Goal: Information Seeking & Learning: Learn about a topic

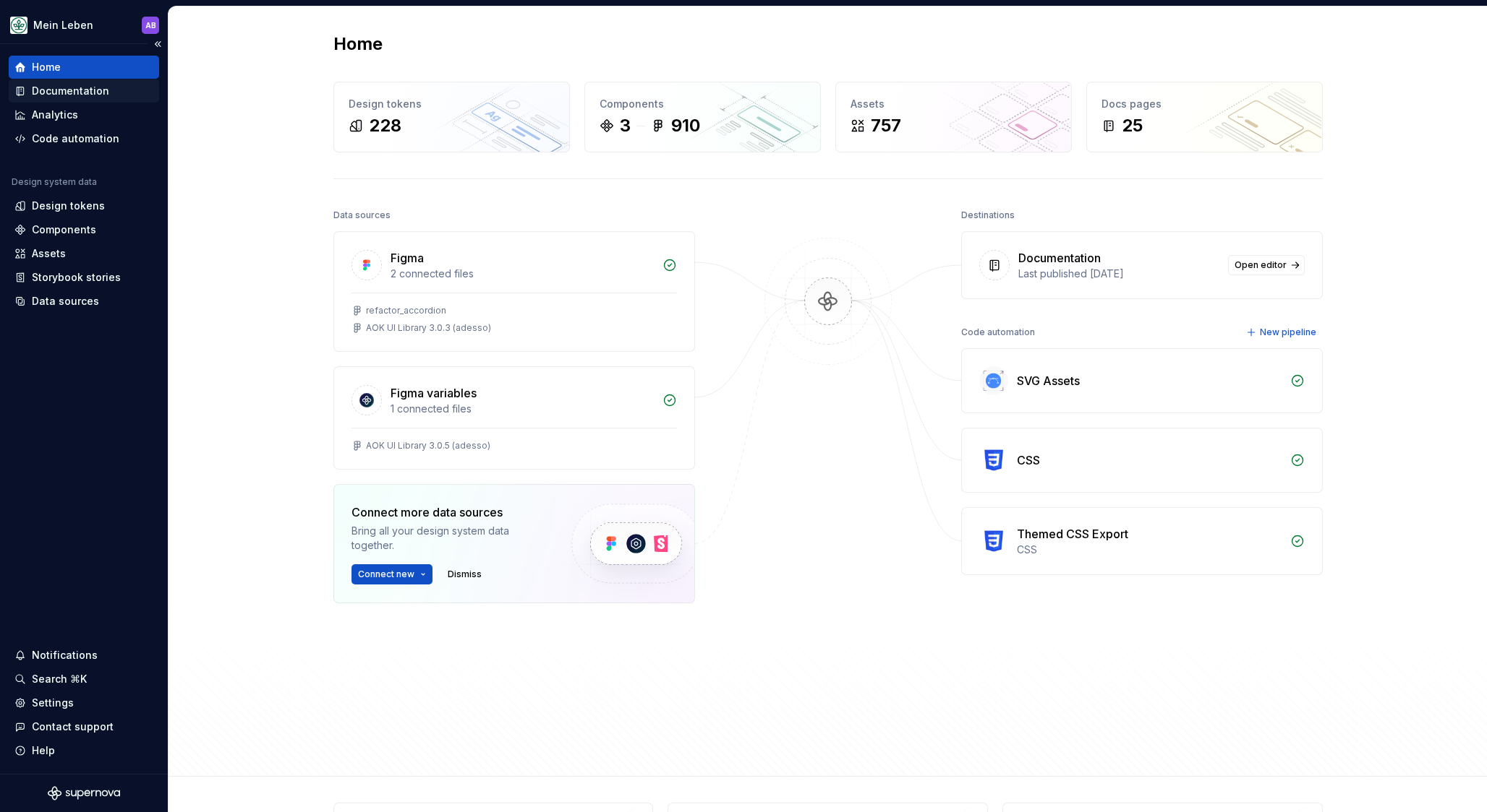
click at [60, 92] on div "Documentation" at bounding box center [70, 91] width 77 height 14
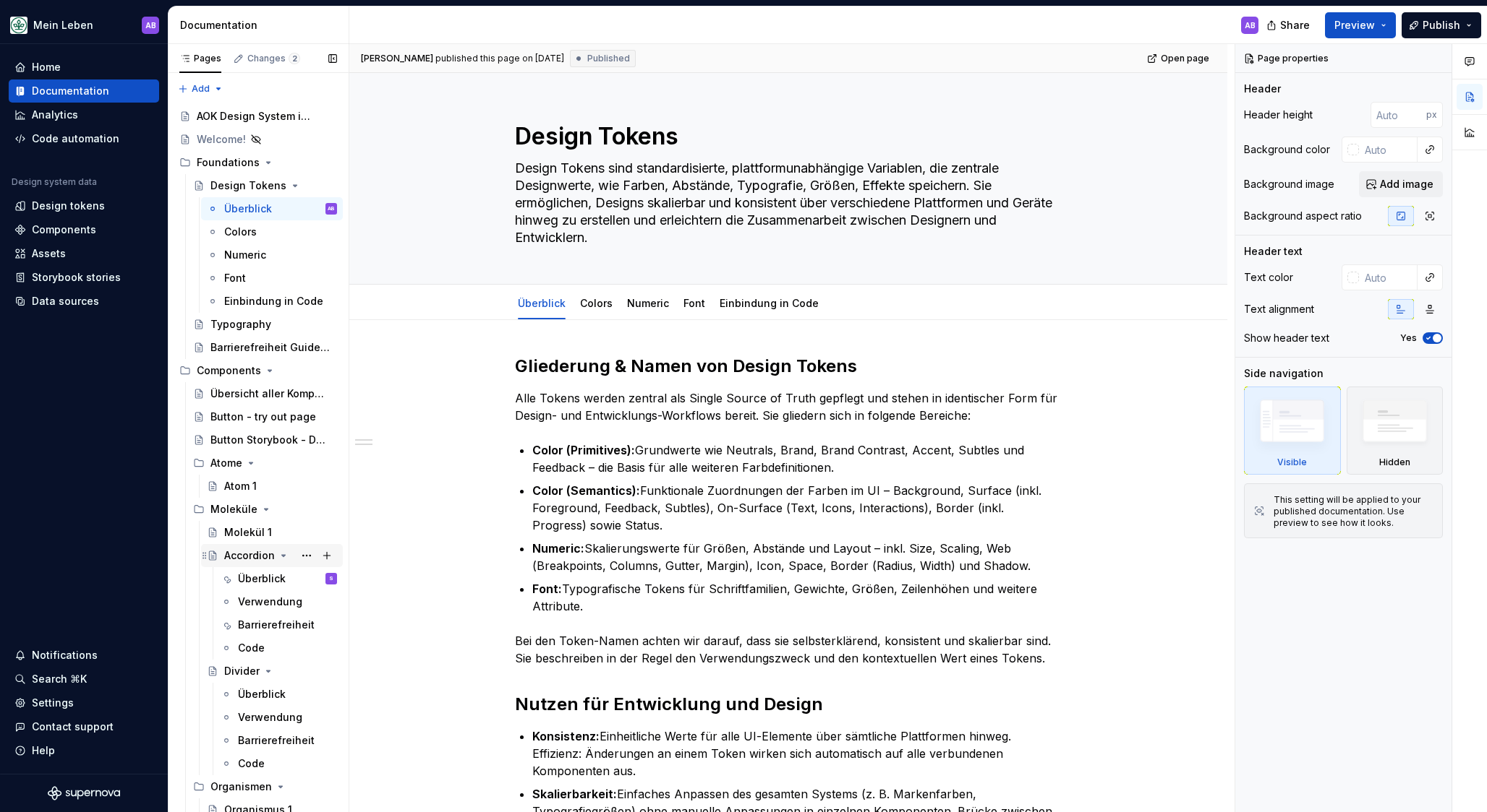
click at [255, 560] on div "Accordion" at bounding box center [249, 555] width 50 height 14
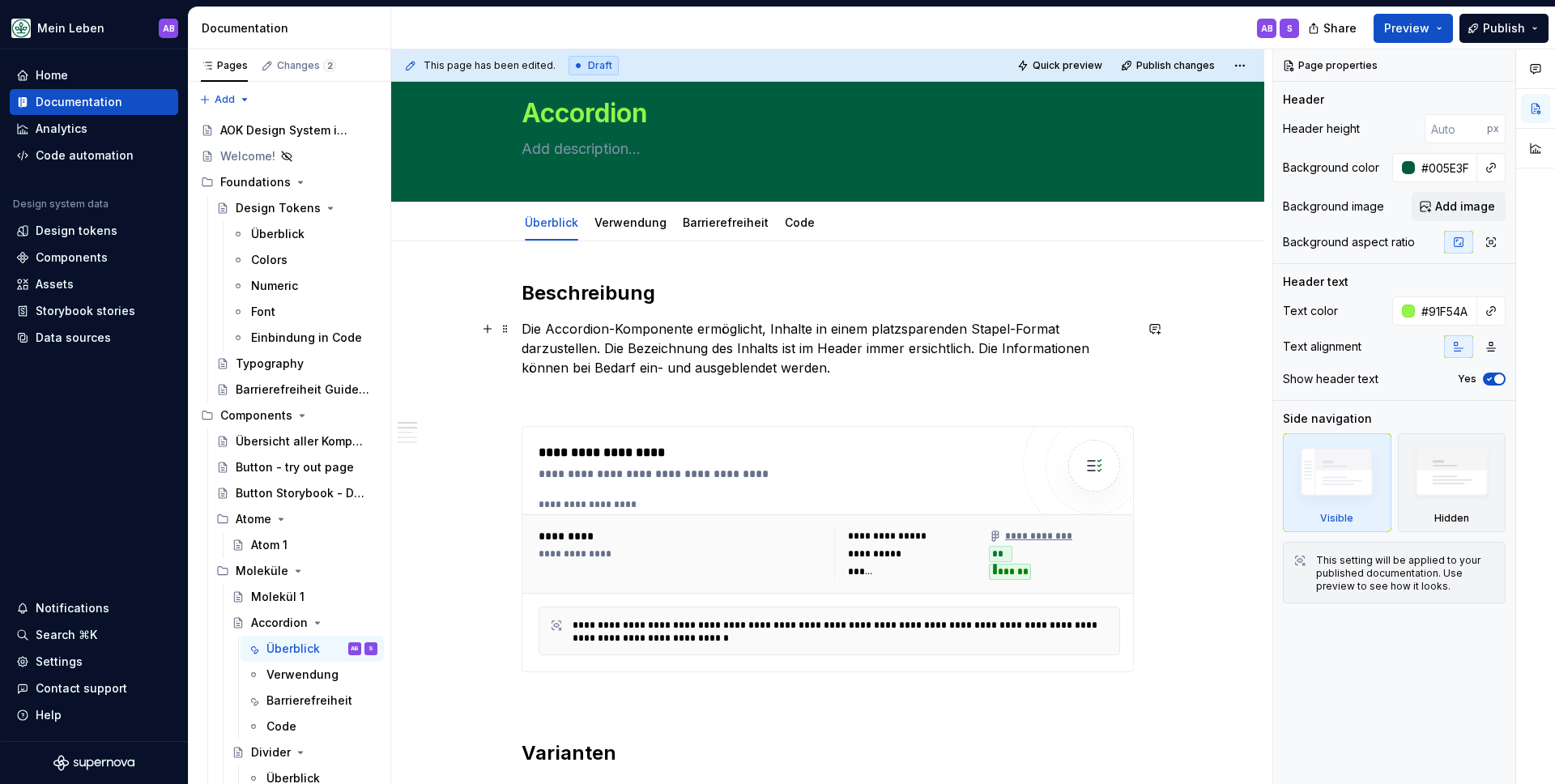
scroll to position [47, 0]
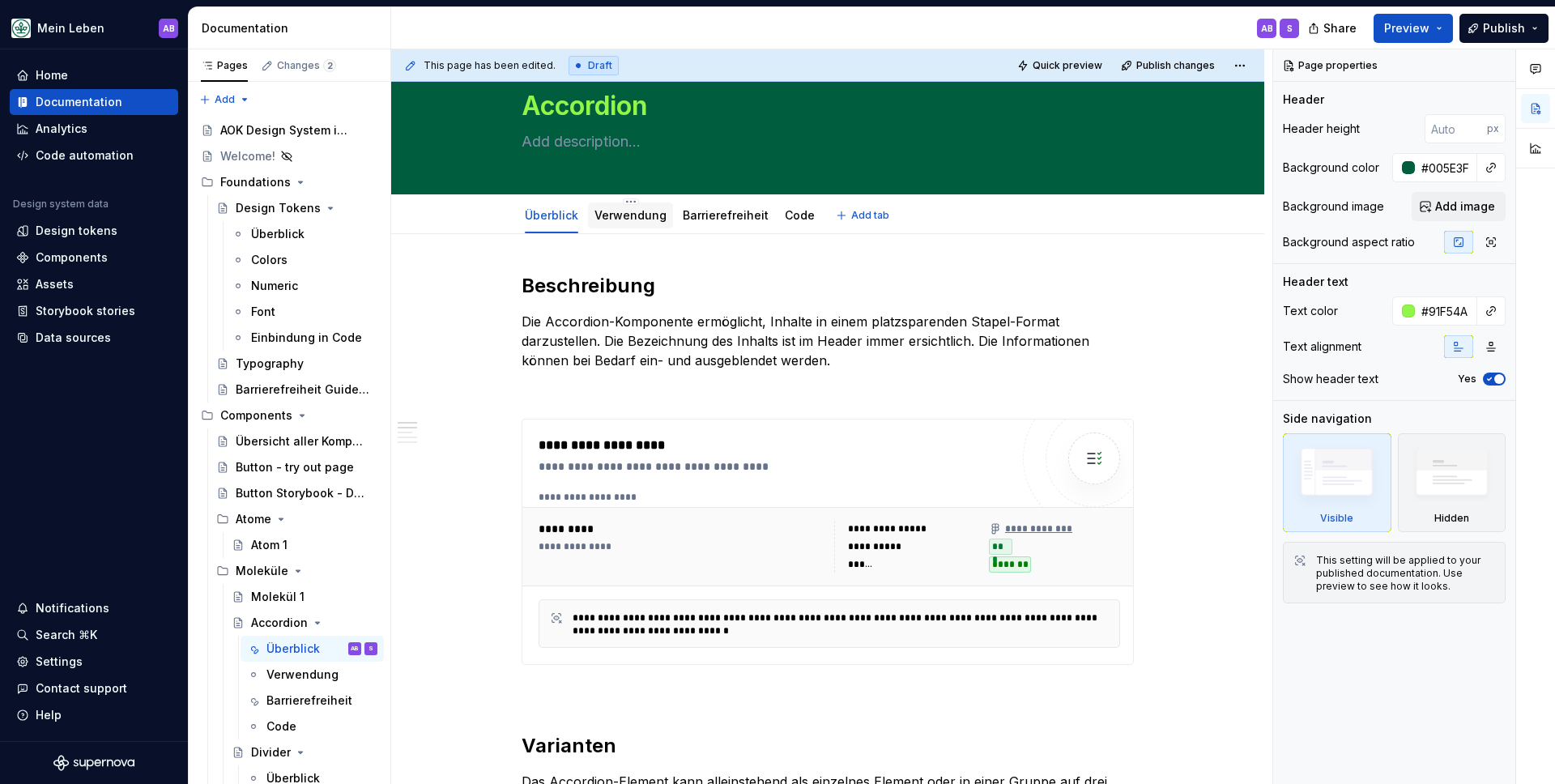
click at [652, 226] on div "Verwendung" at bounding box center [631, 215] width 85 height 26
click at [649, 218] on link "Verwendung" at bounding box center [630, 214] width 72 height 14
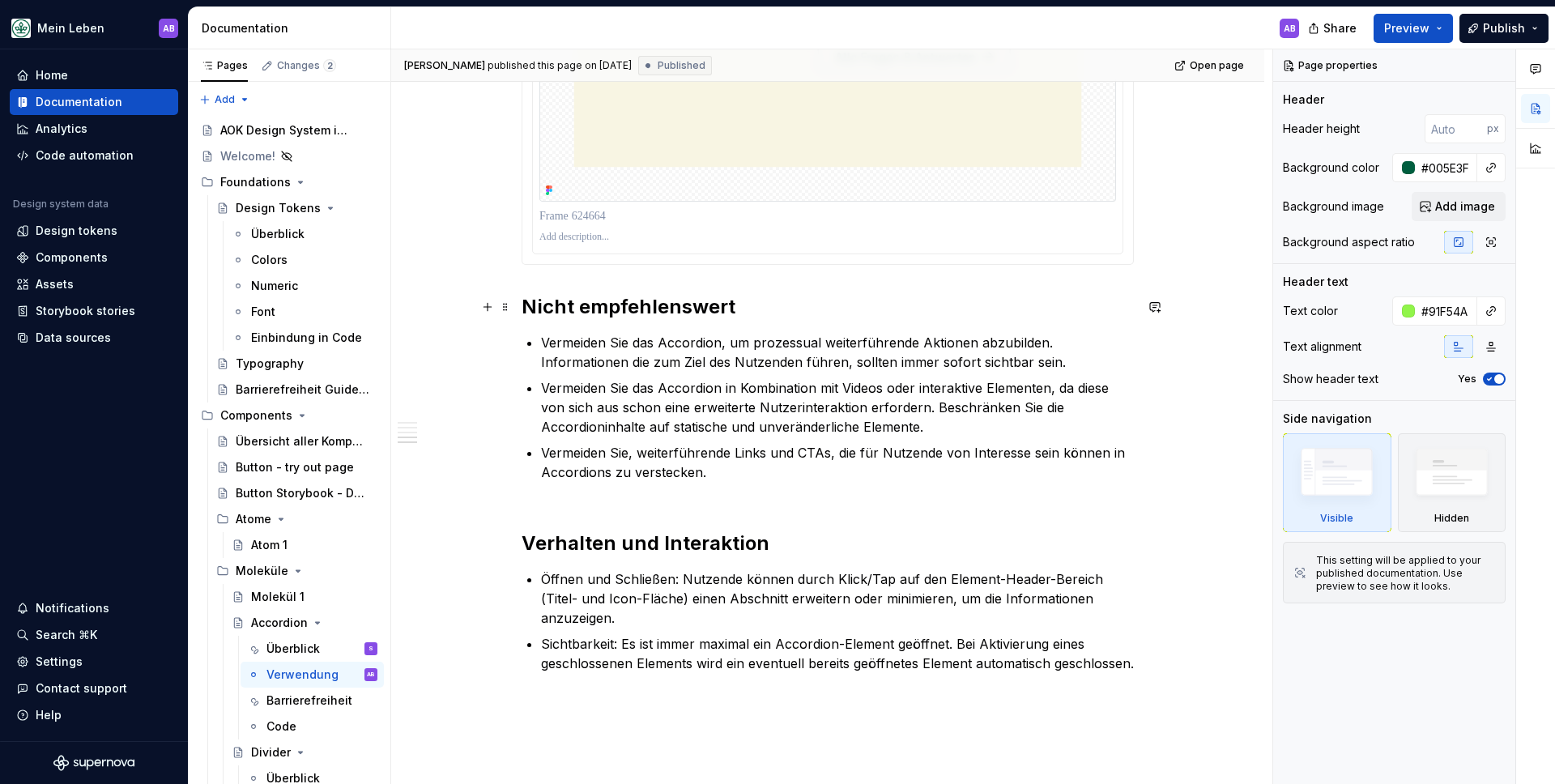
scroll to position [1331, 0]
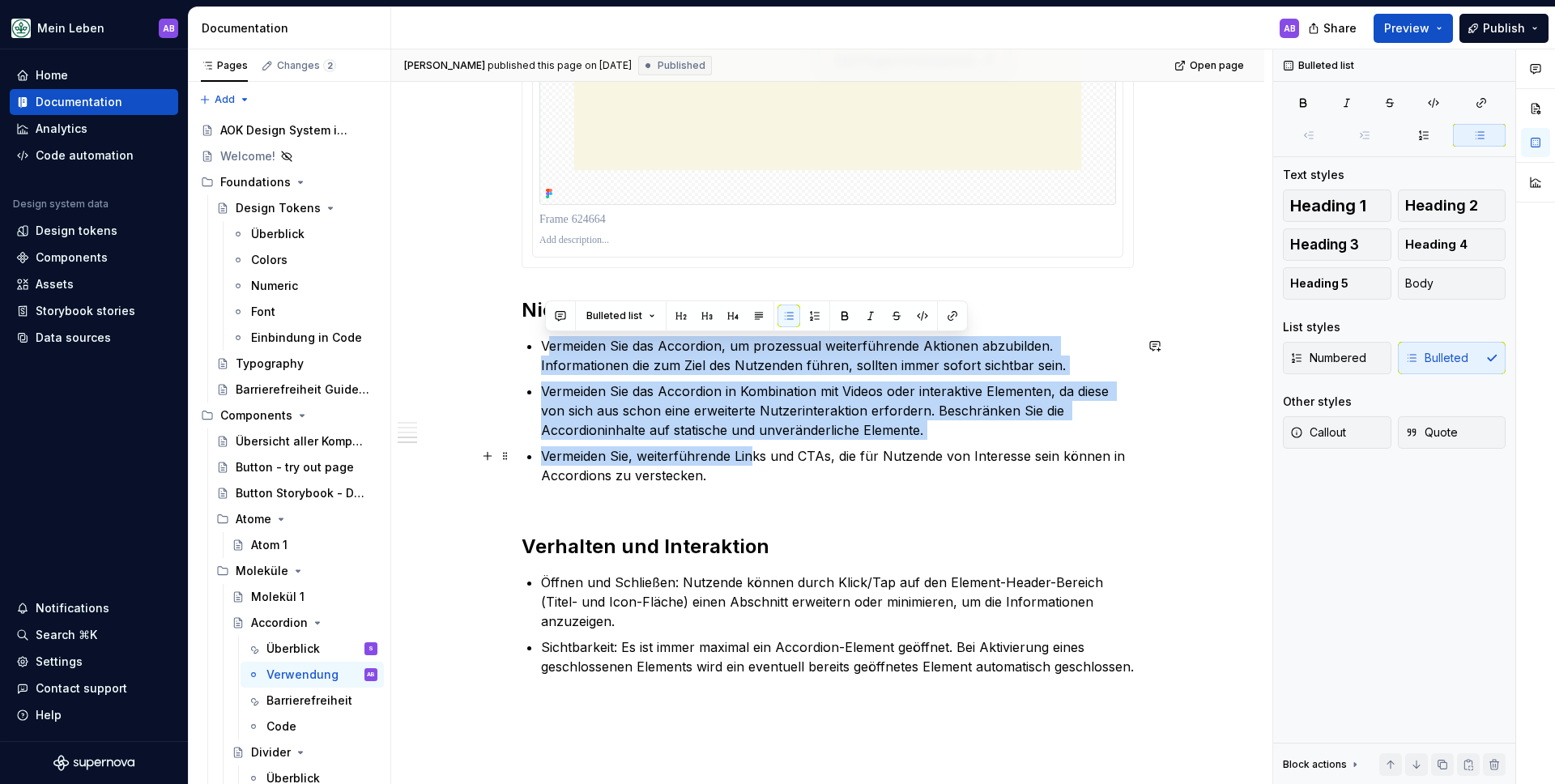
drag, startPoint x: 571, startPoint y: 354, endPoint x: 753, endPoint y: 462, distance: 211.6
click at [753, 462] on ul "Vermeiden Sie das Accordion, um prozessual weiterführende Aktionen abzubilden. …" at bounding box center [838, 420] width 593 height 168
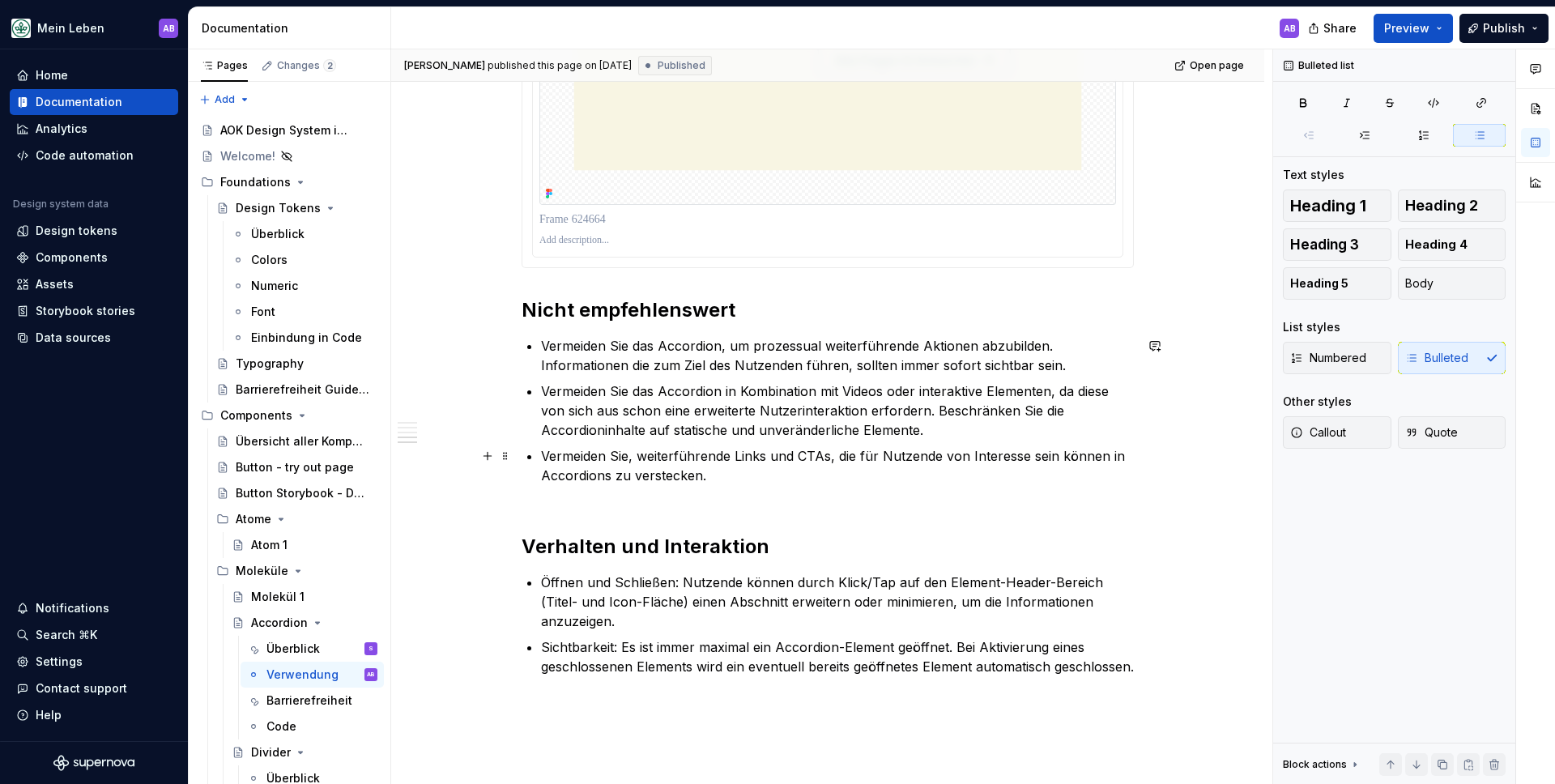
click at [755, 491] on p "Vermeiden Sie, weiterführende Links und CTAs, die für Nutzende von Interesse se…" at bounding box center [838, 476] width 593 height 58
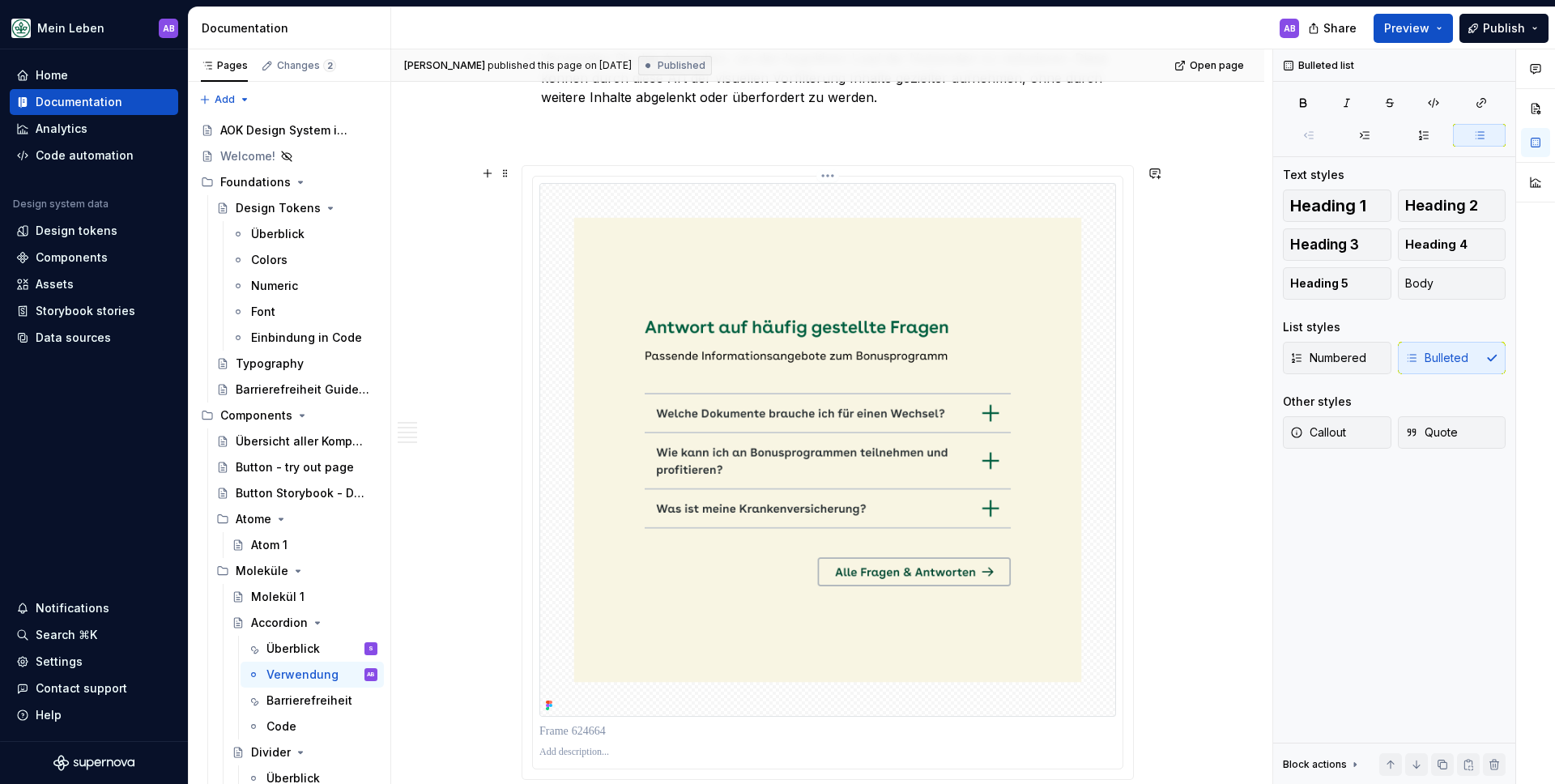
scroll to position [814, 0]
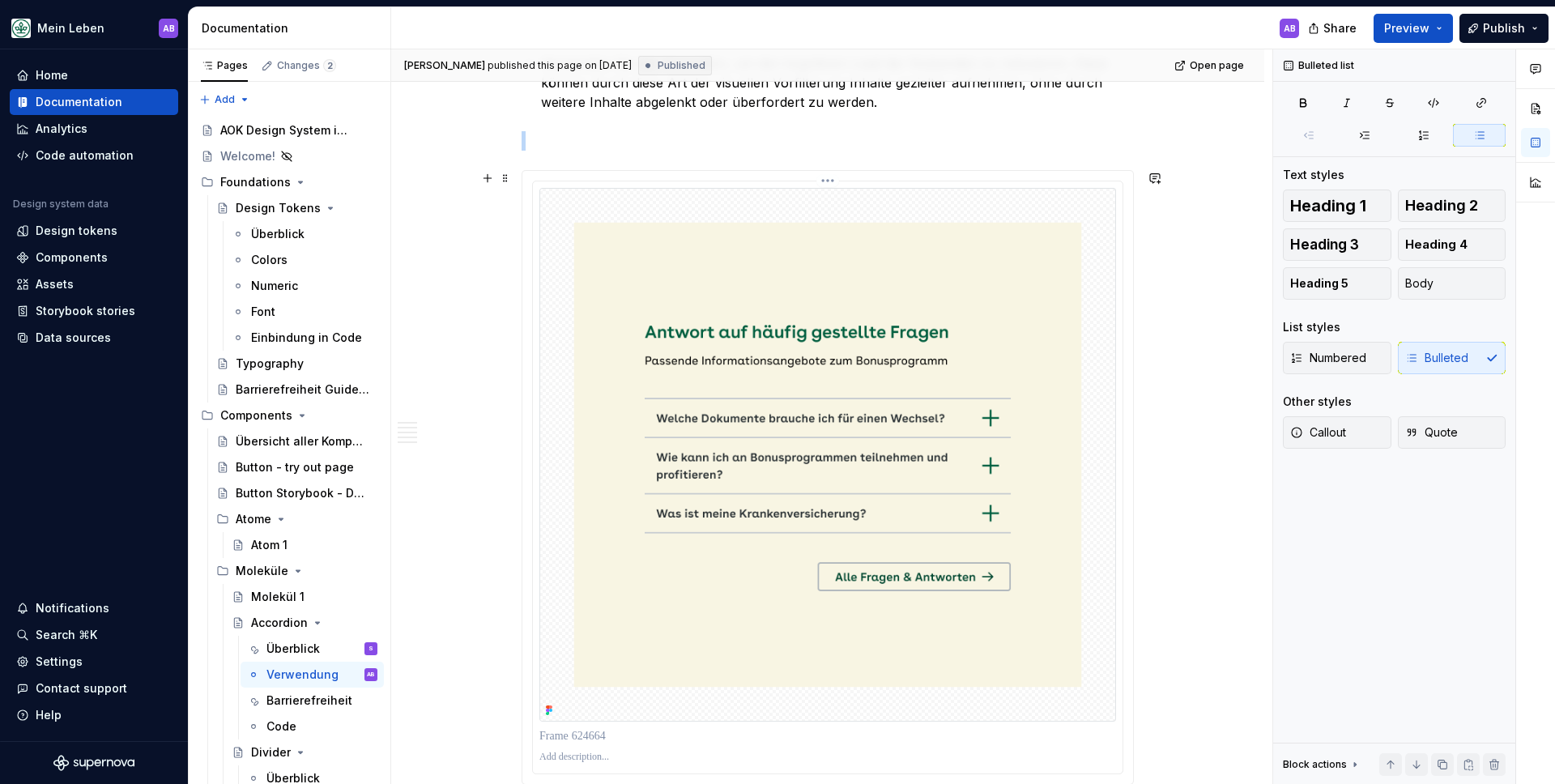
click at [731, 482] on img at bounding box center [827, 455] width 576 height 534
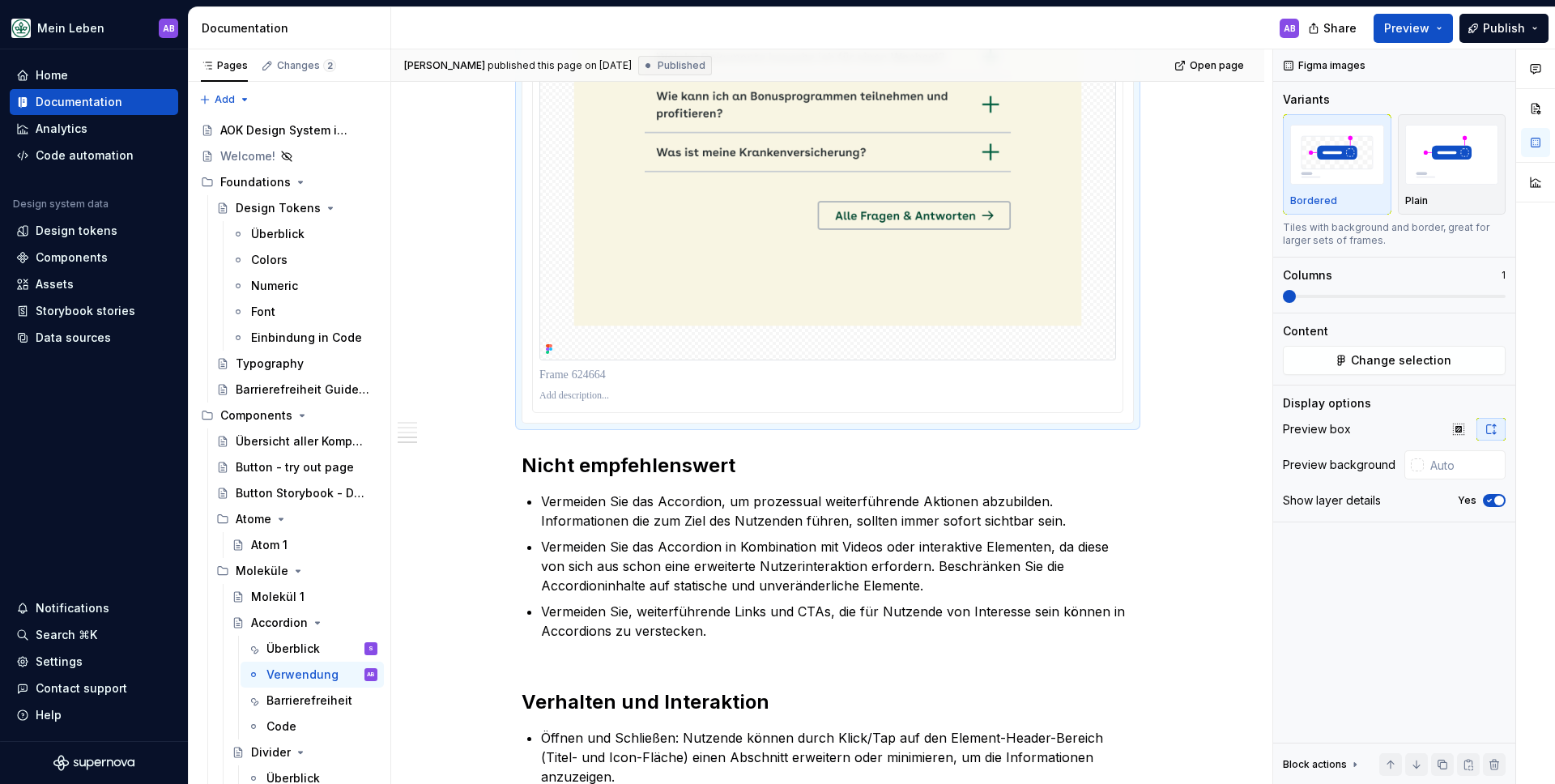
scroll to position [1262, 0]
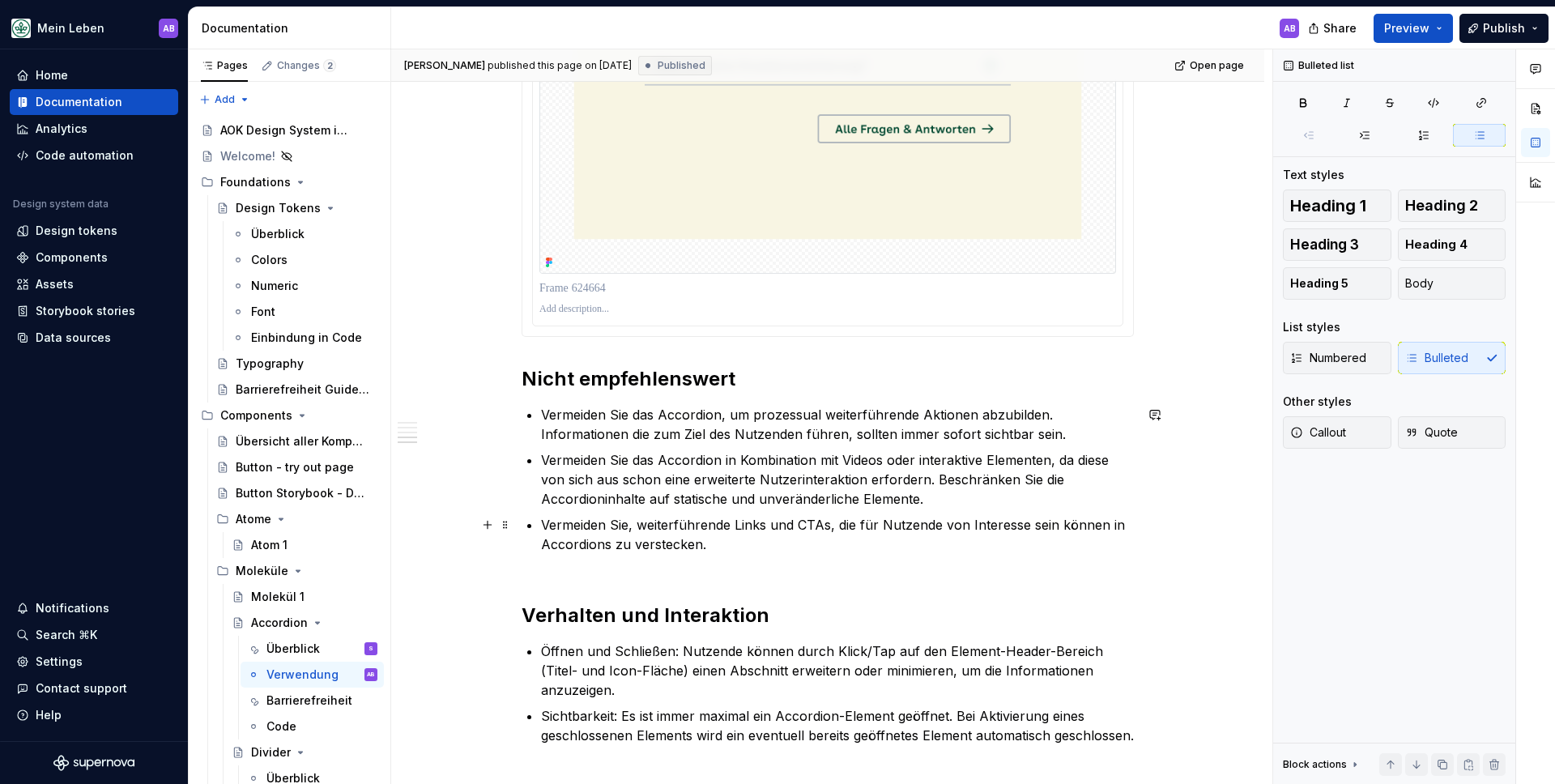
click at [611, 572] on p "Vermeiden Sie, weiterführende Links und CTAs, die für Nutzende von Interesse se…" at bounding box center [838, 544] width 593 height 58
click at [491, 526] on button "button" at bounding box center [488, 525] width 23 height 23
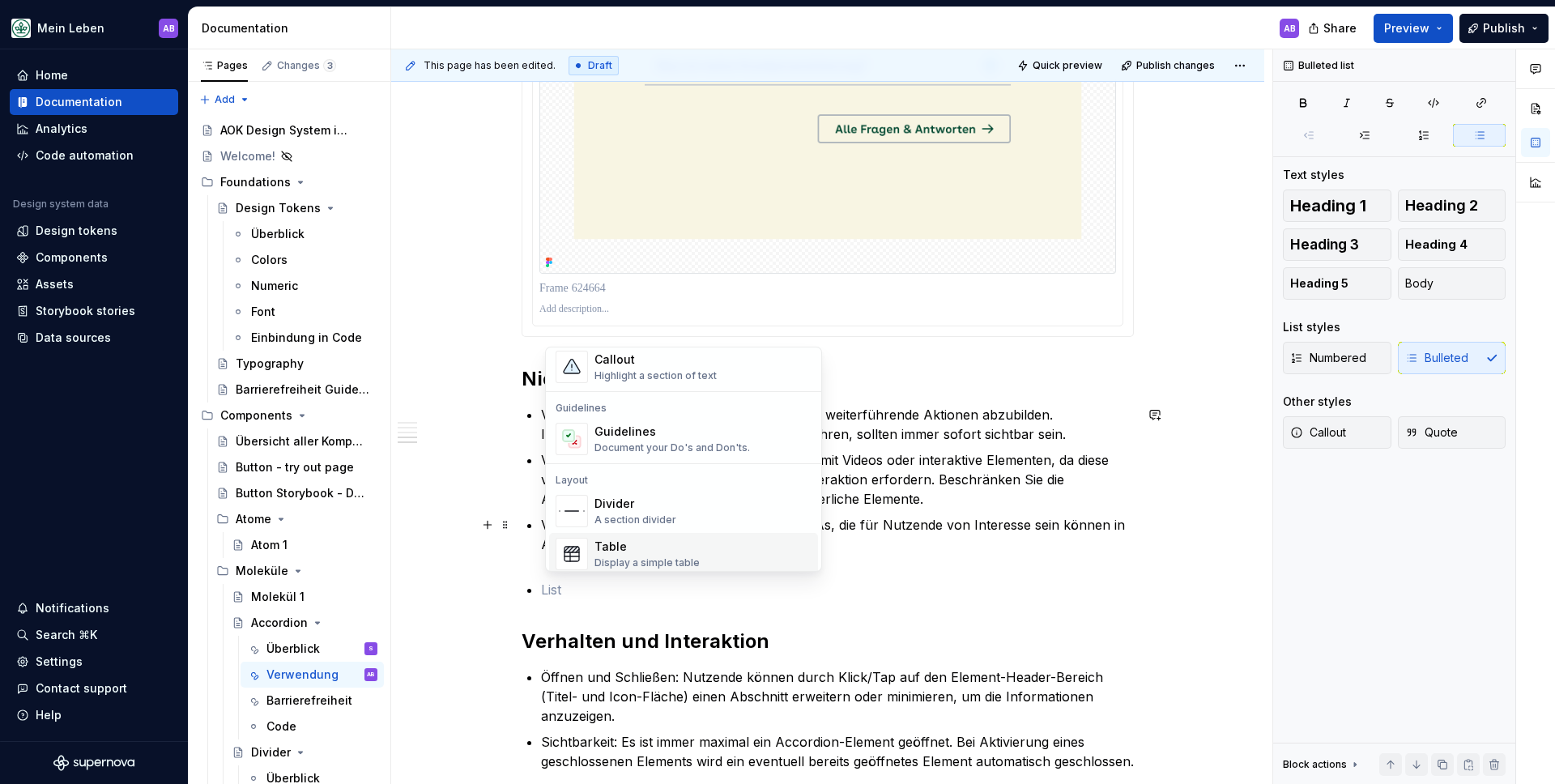
scroll to position [434, 0]
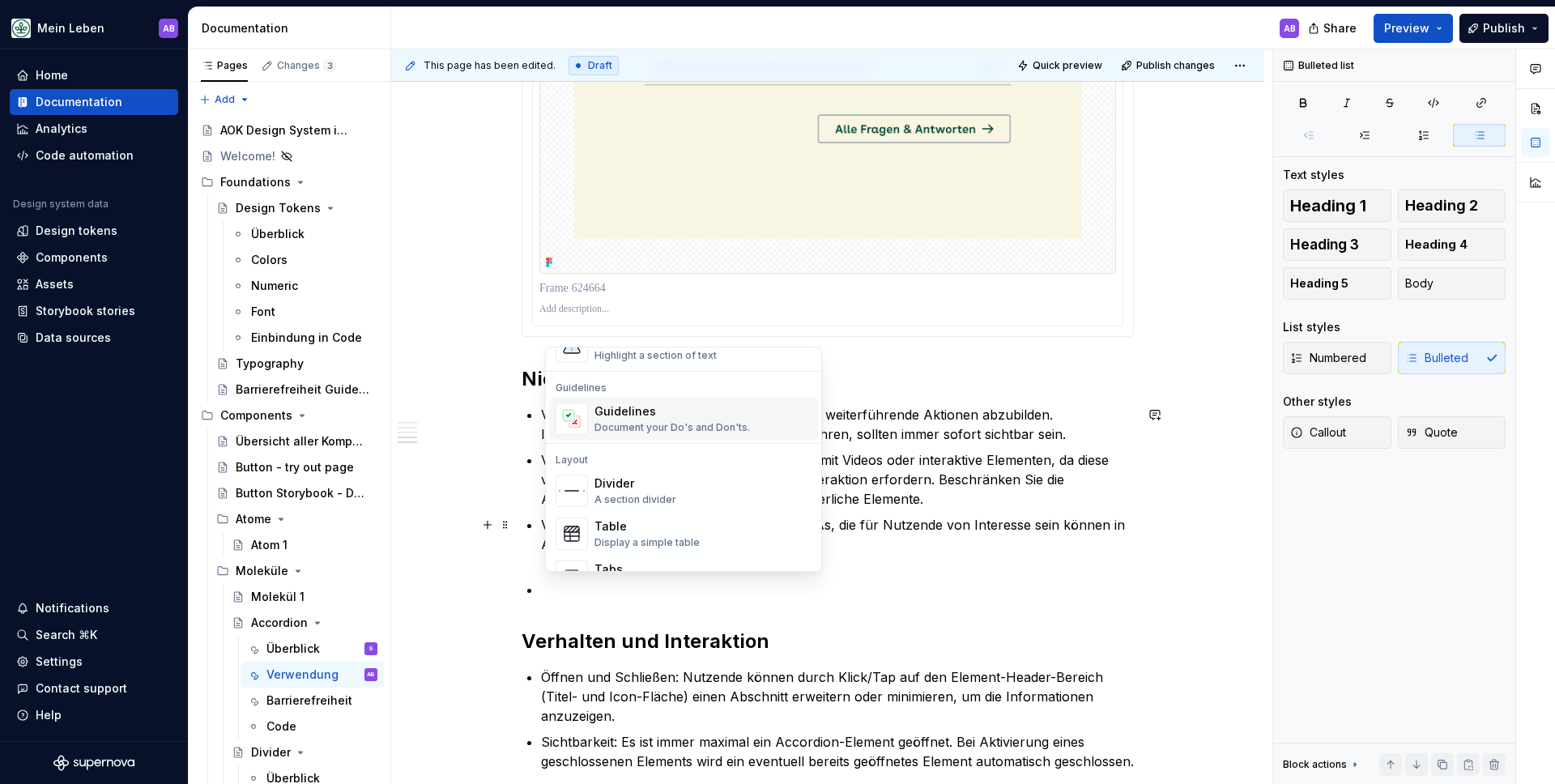
click at [652, 424] on div "Document your Do's and Don'ts." at bounding box center [671, 428] width 155 height 13
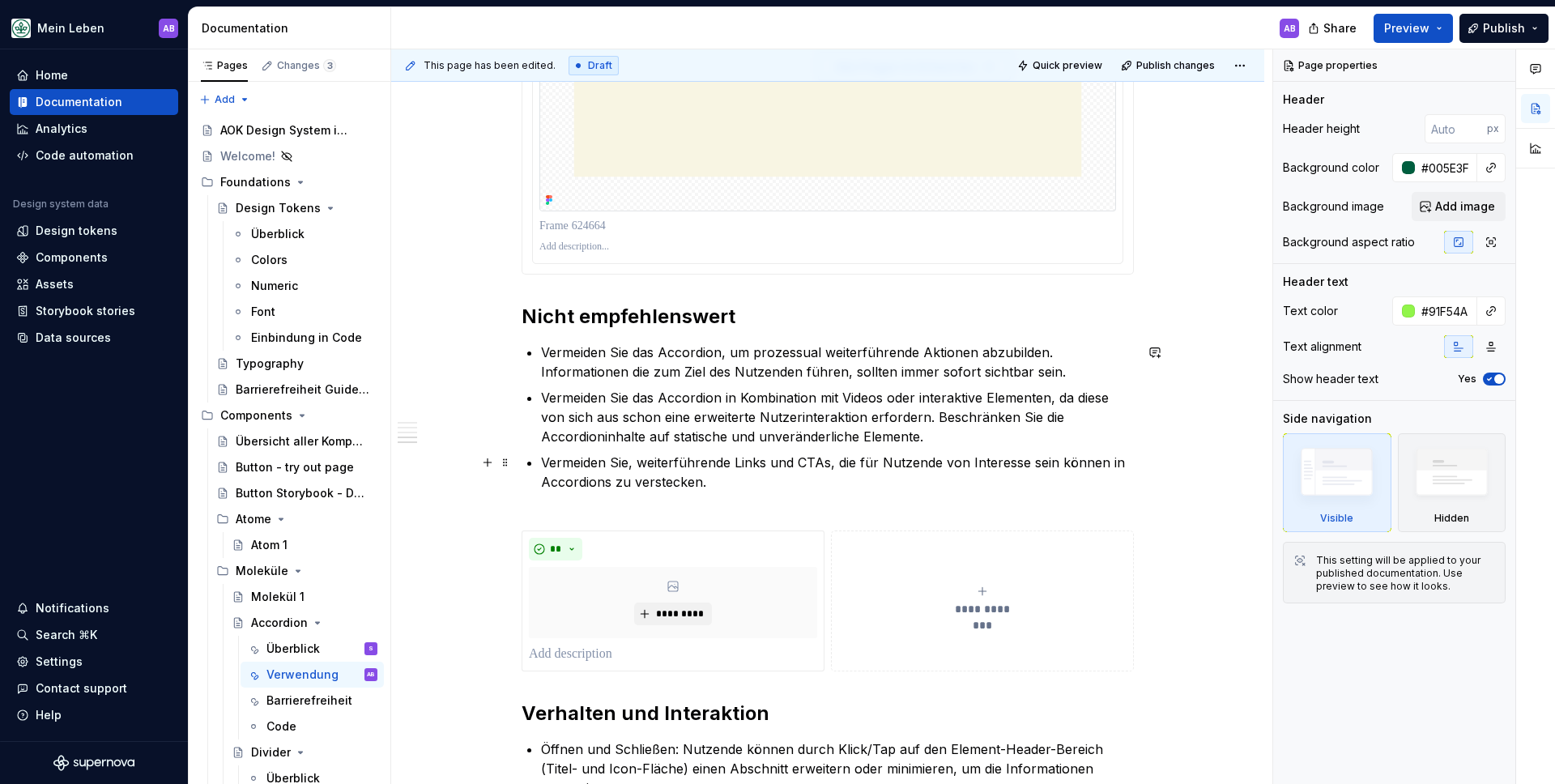
scroll to position [1358, 0]
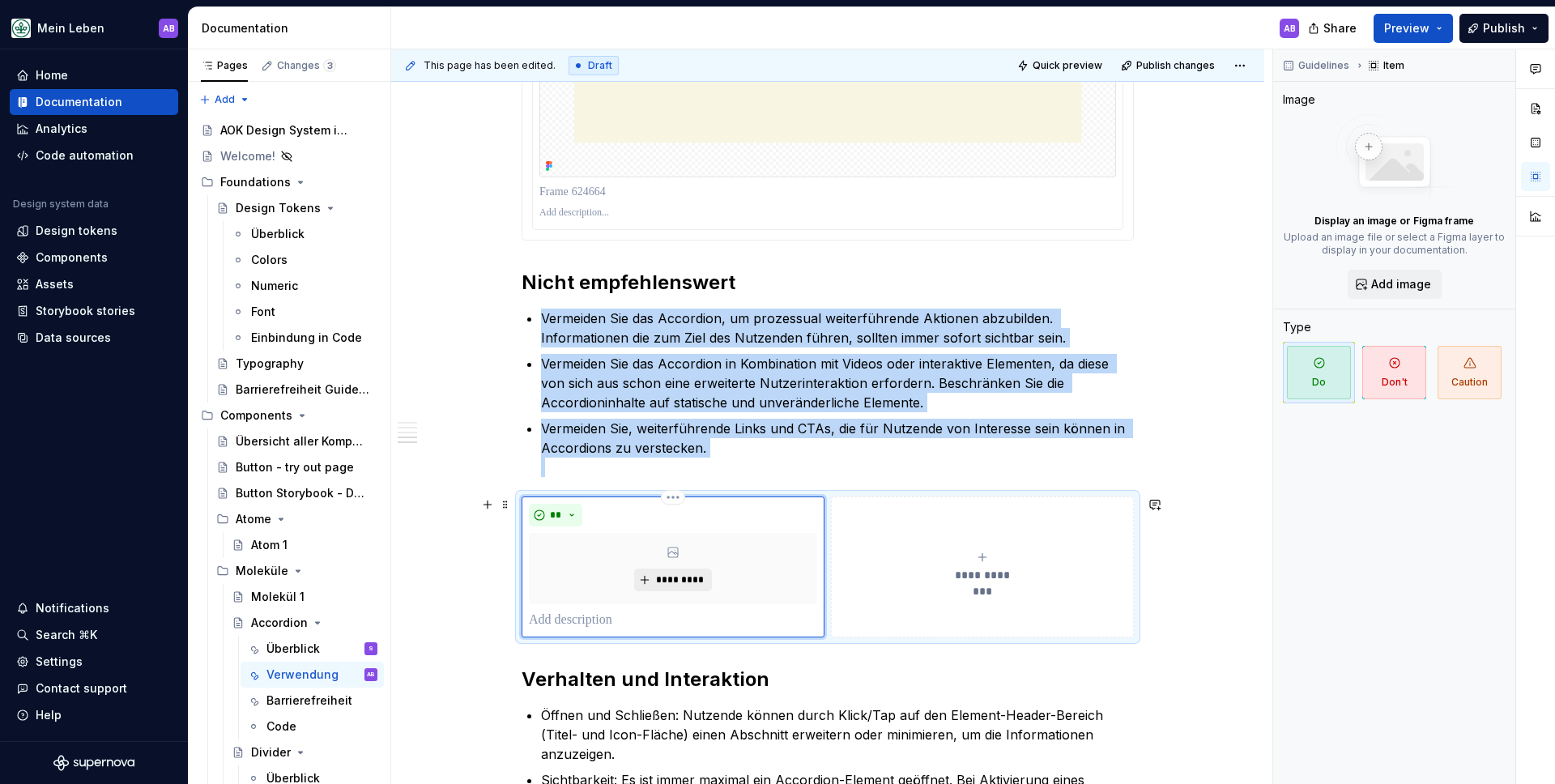
click at [692, 581] on span "*********" at bounding box center [679, 580] width 50 height 13
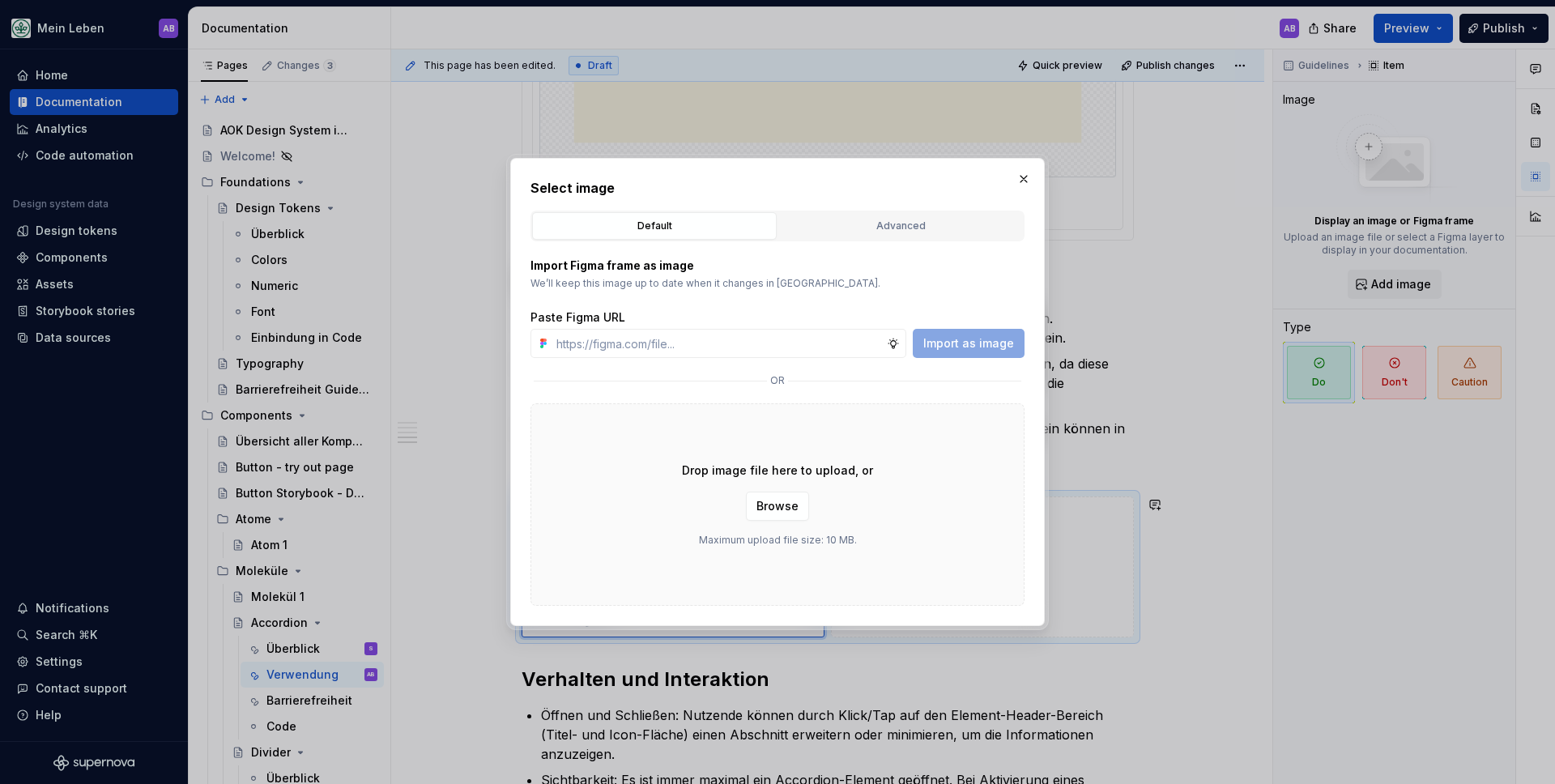
click at [1033, 164] on div "Select image Default Advanced Import Figma frame as image We’ll keep this image…" at bounding box center [778, 392] width 535 height 468
click at [1029, 175] on button "button" at bounding box center [1024, 179] width 23 height 23
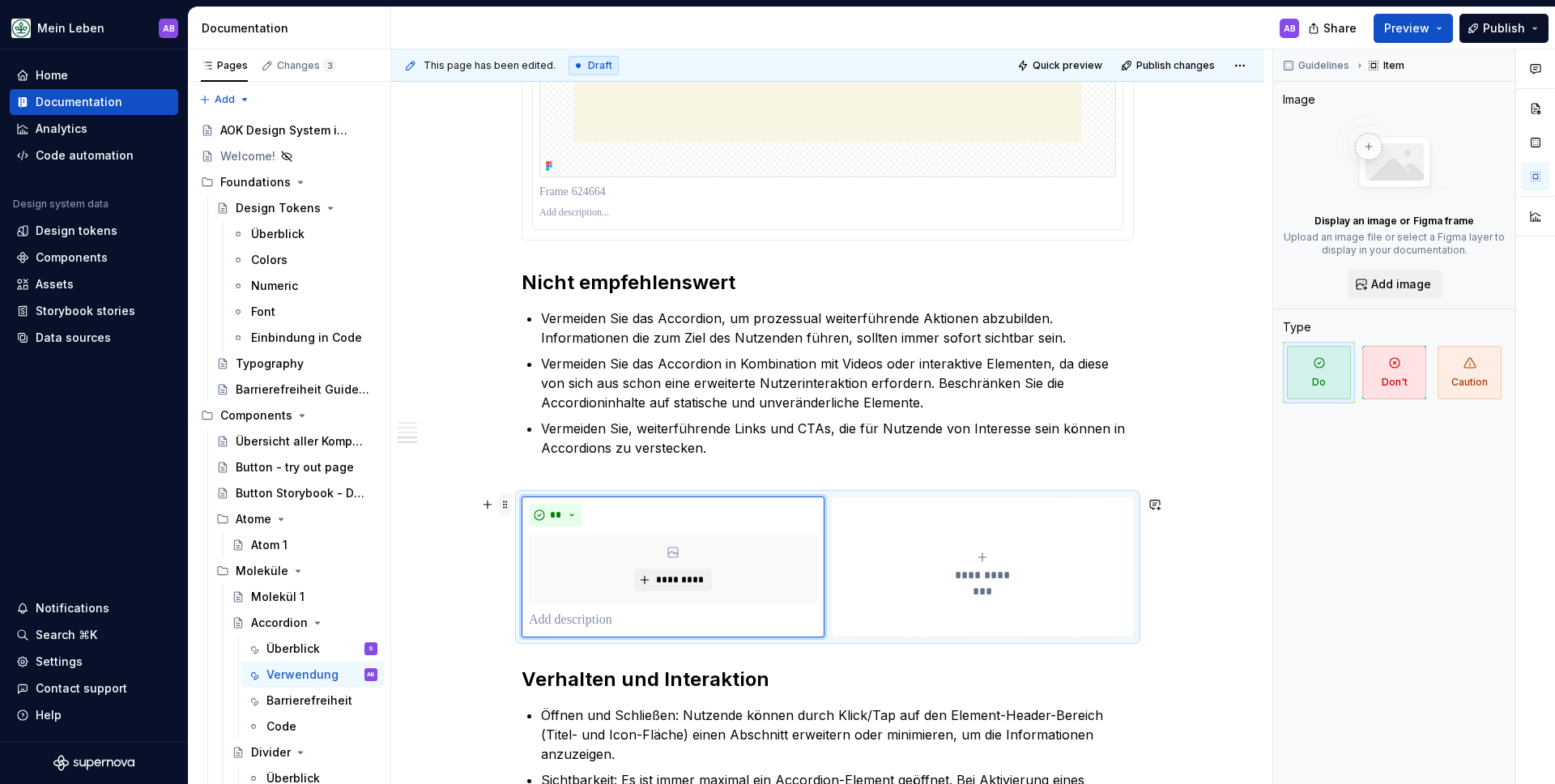
click at [512, 504] on span at bounding box center [506, 505] width 13 height 23
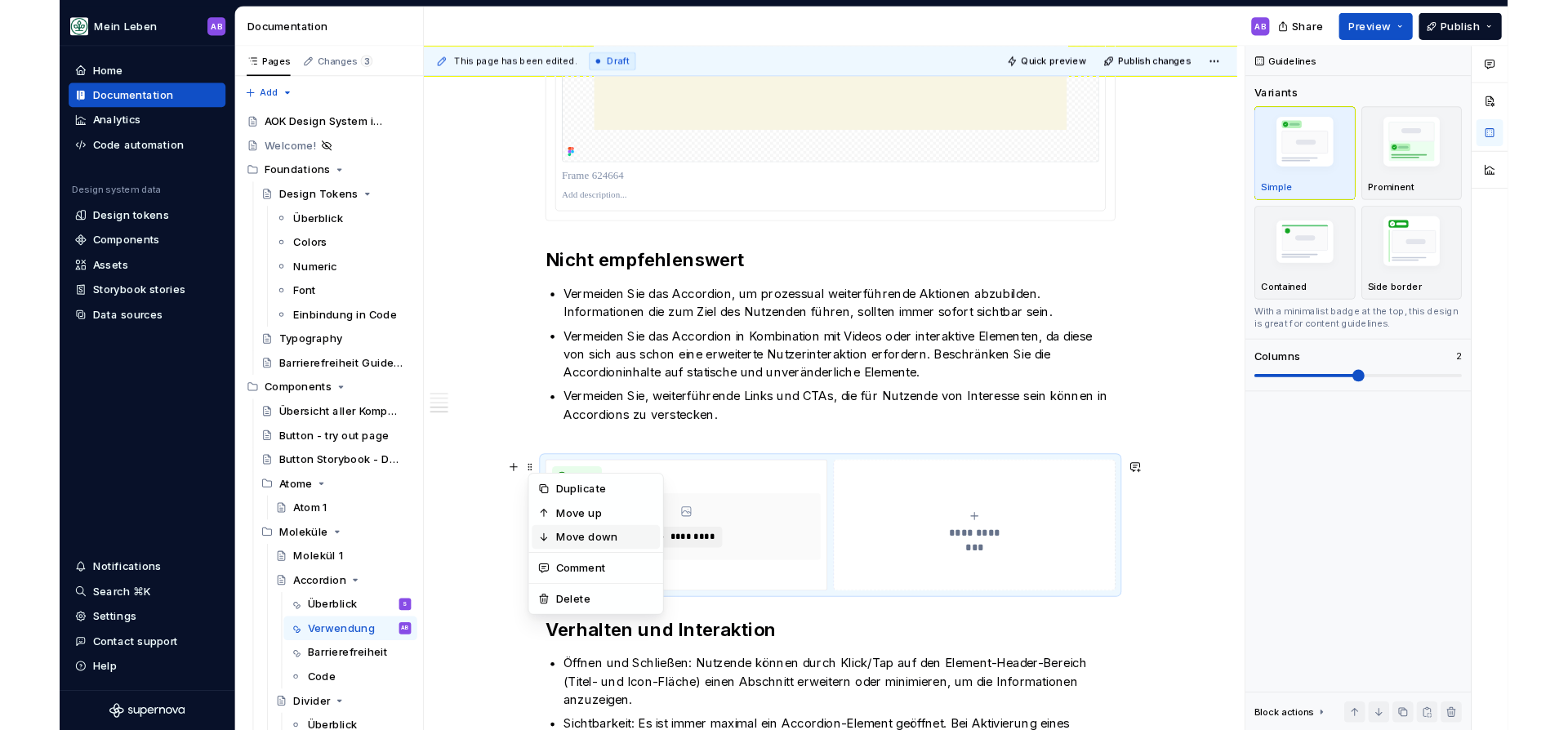
scroll to position [1375, 0]
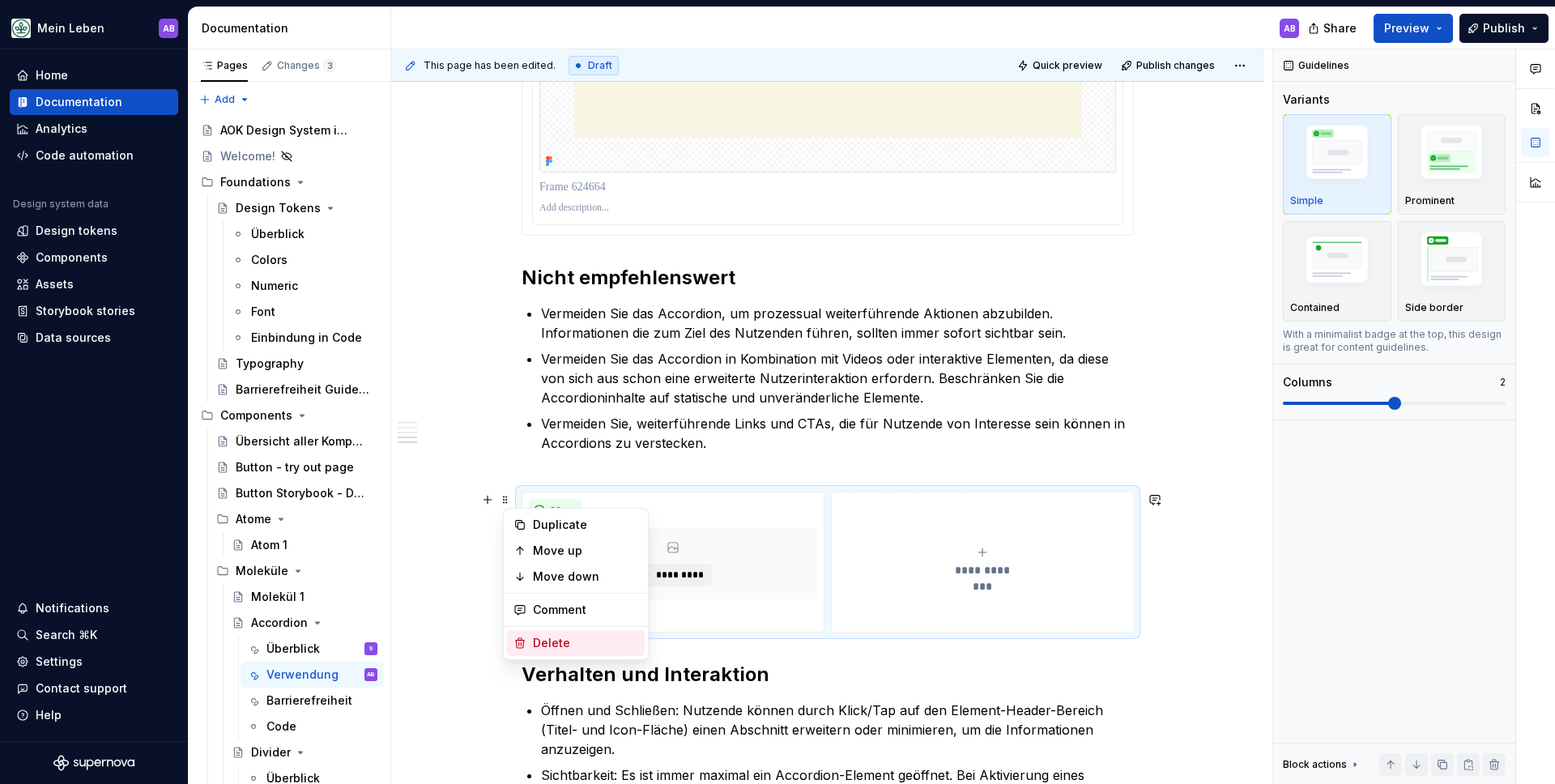
click at [540, 635] on div "Delete" at bounding box center [586, 643] width 105 height 16
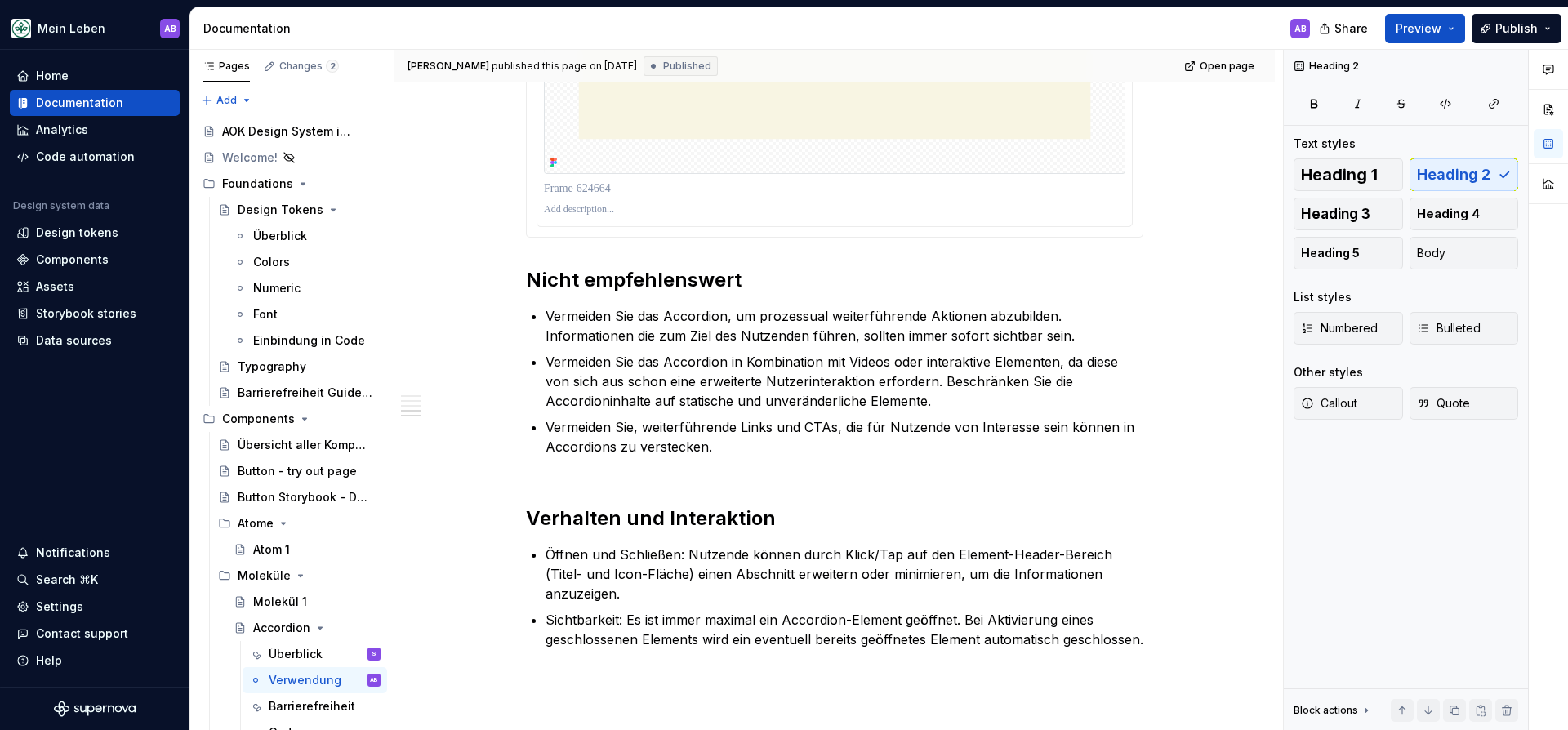
type textarea "*"
